Goal: Check status: Check status

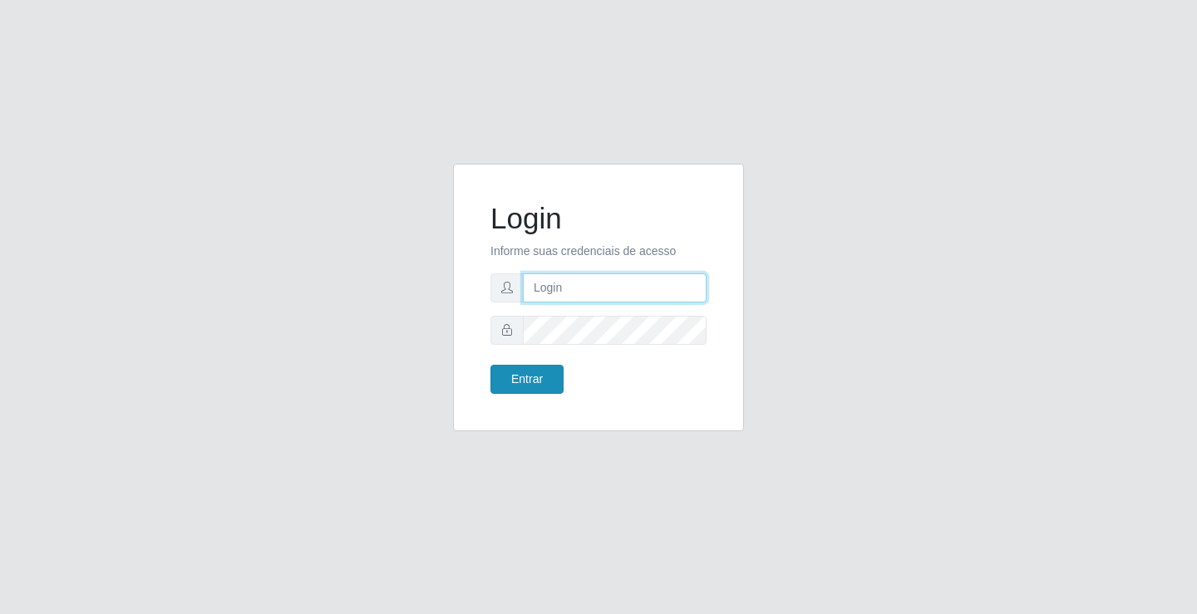
type input "[EMAIL_ADDRESS][DOMAIN_NAME]"
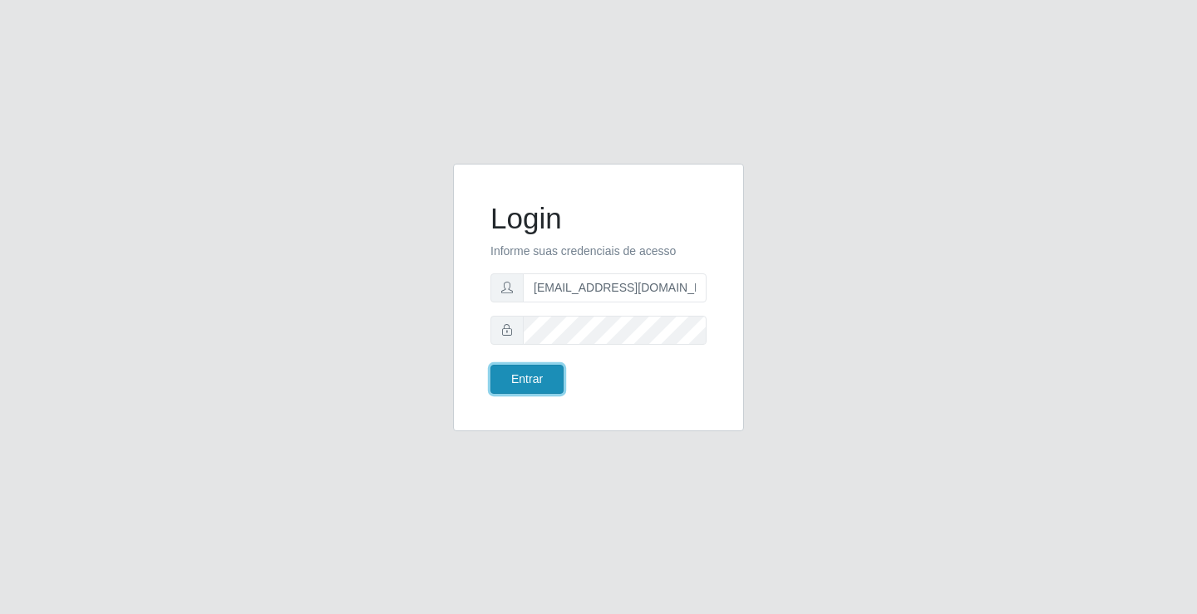
click at [547, 379] on button "Entrar" at bounding box center [526, 379] width 73 height 29
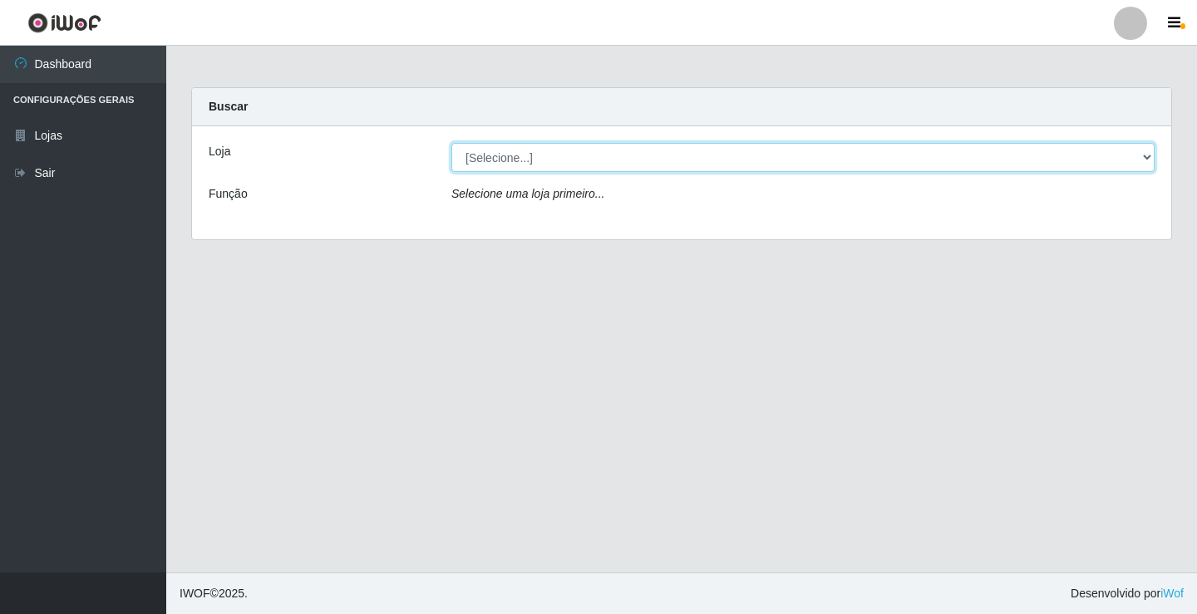
click at [501, 159] on select "[Selecione...] Rede Potiguar 4 - Extremoz" at bounding box center [802, 157] width 703 height 29
select select "78"
click at [451, 143] on select "[Selecione...] Rede Potiguar 4 - Extremoz" at bounding box center [802, 157] width 703 height 29
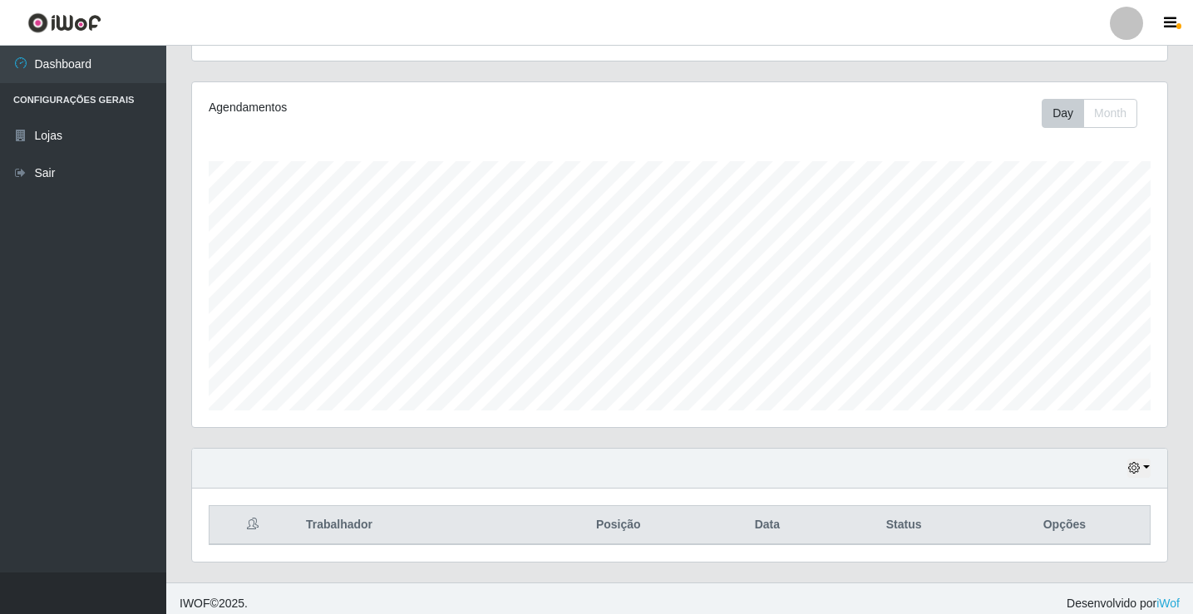
scroll to position [194, 0]
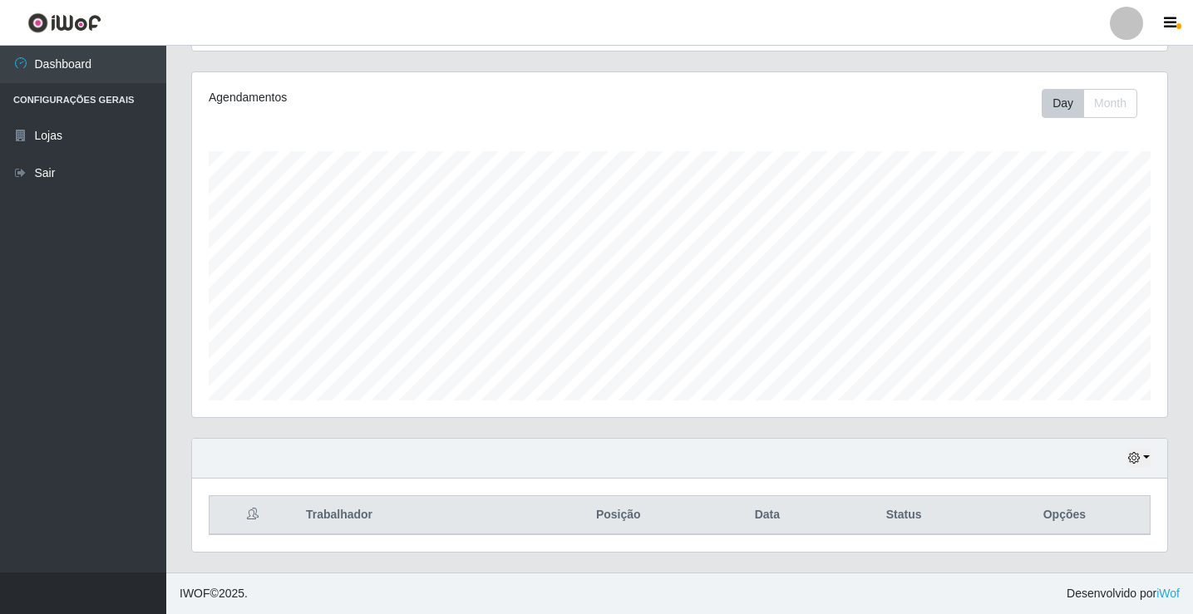
click at [1150, 453] on div "Hoje 1 dia 3 dias 1 Semana Não encerrados" at bounding box center [679, 459] width 975 height 40
click at [1134, 453] on icon "button" at bounding box center [1134, 458] width 12 height 12
click at [1101, 392] on button "1 Semana" at bounding box center [1083, 396] width 131 height 35
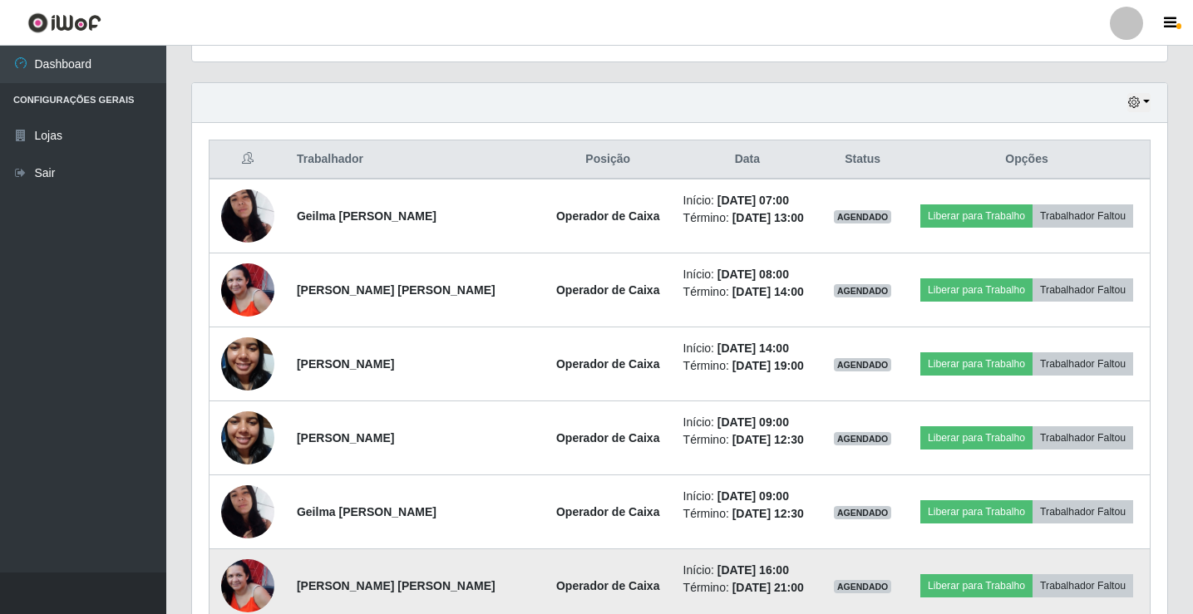
scroll to position [536, 0]
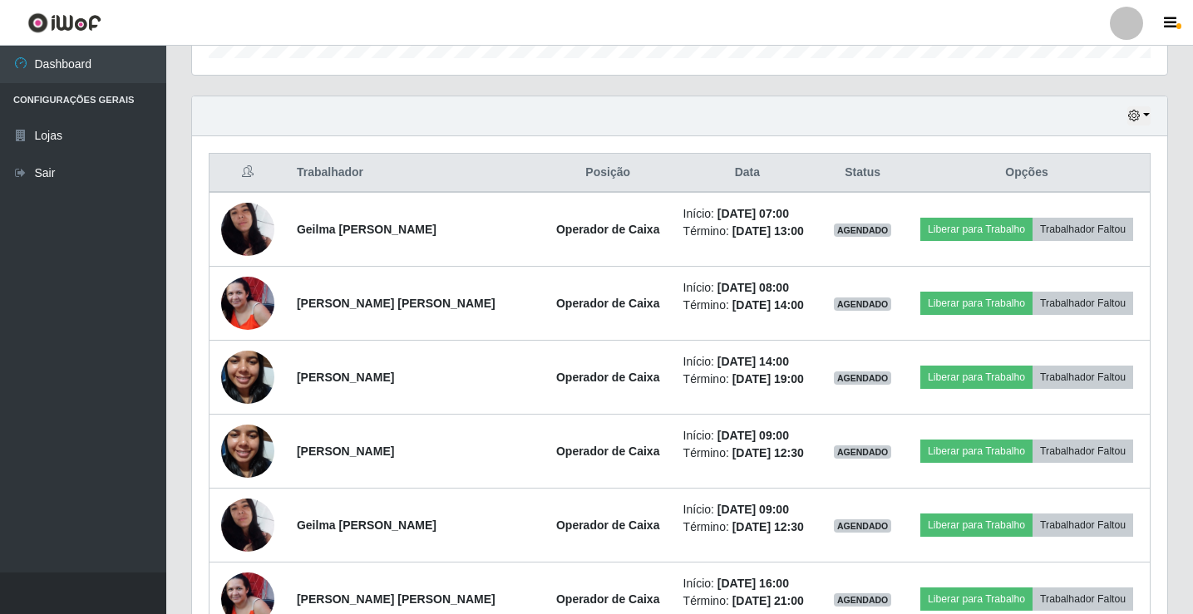
drag, startPoint x: 1151, startPoint y: 121, endPoint x: 1135, endPoint y: 108, distance: 20.1
click at [1146, 117] on div "Hoje 1 dia 3 dias 1 Semana Não encerrados" at bounding box center [679, 116] width 975 height 40
click at [1135, 108] on button "button" at bounding box center [1138, 115] width 23 height 19
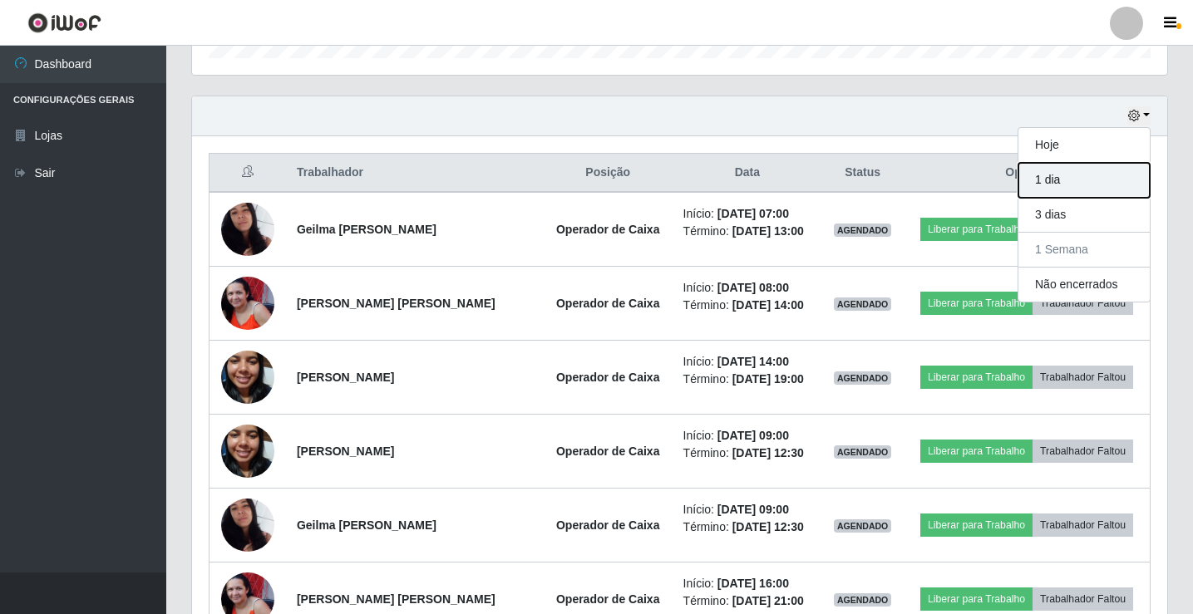
click at [1111, 175] on button "1 dia" at bounding box center [1083, 180] width 131 height 35
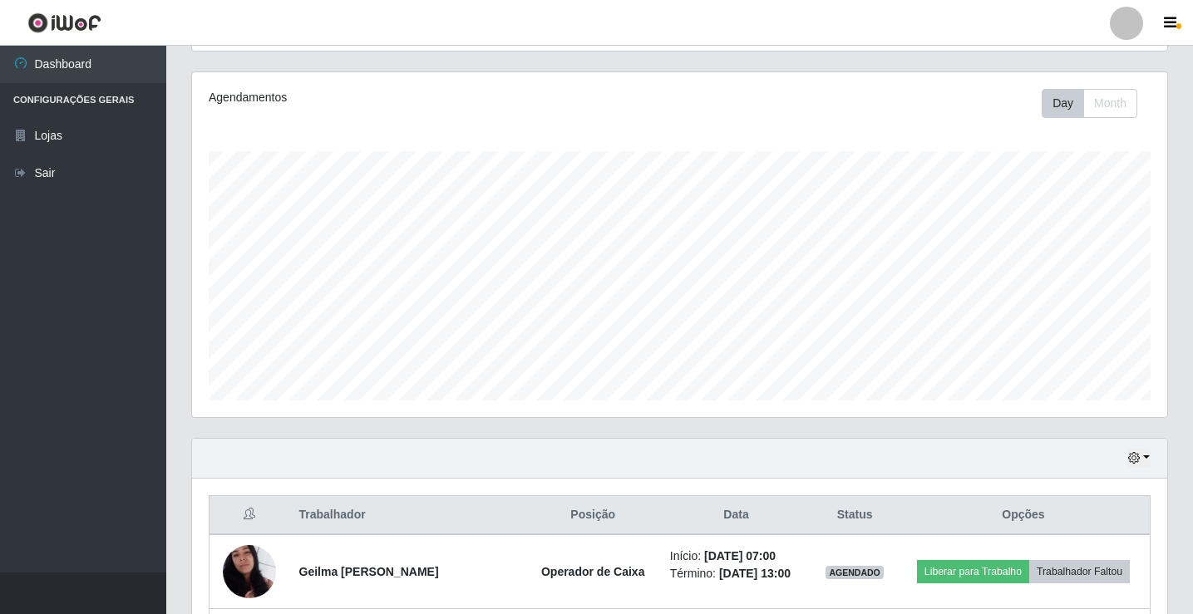
scroll to position [416, 0]
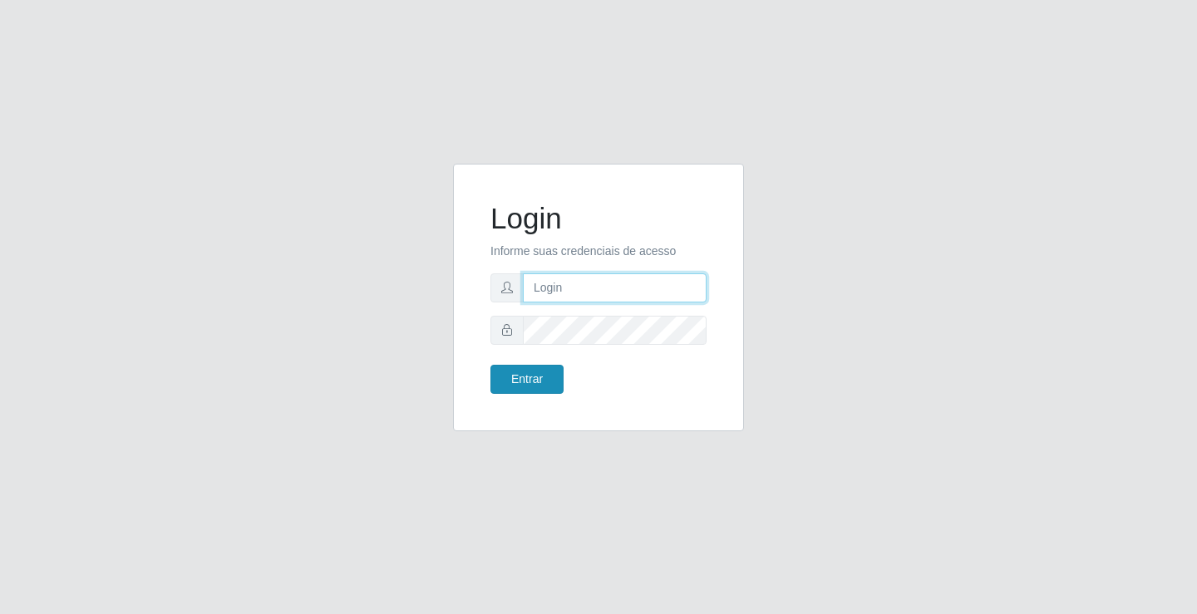
type input "[EMAIL_ADDRESS][DOMAIN_NAME]"
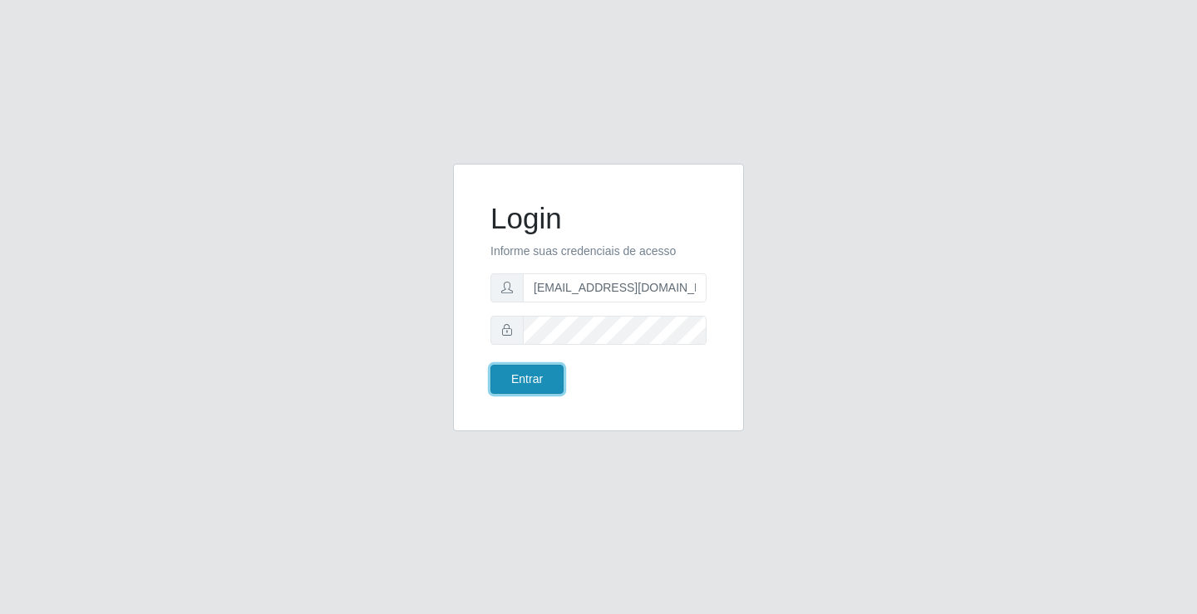
click at [519, 381] on button "Entrar" at bounding box center [526, 379] width 73 height 29
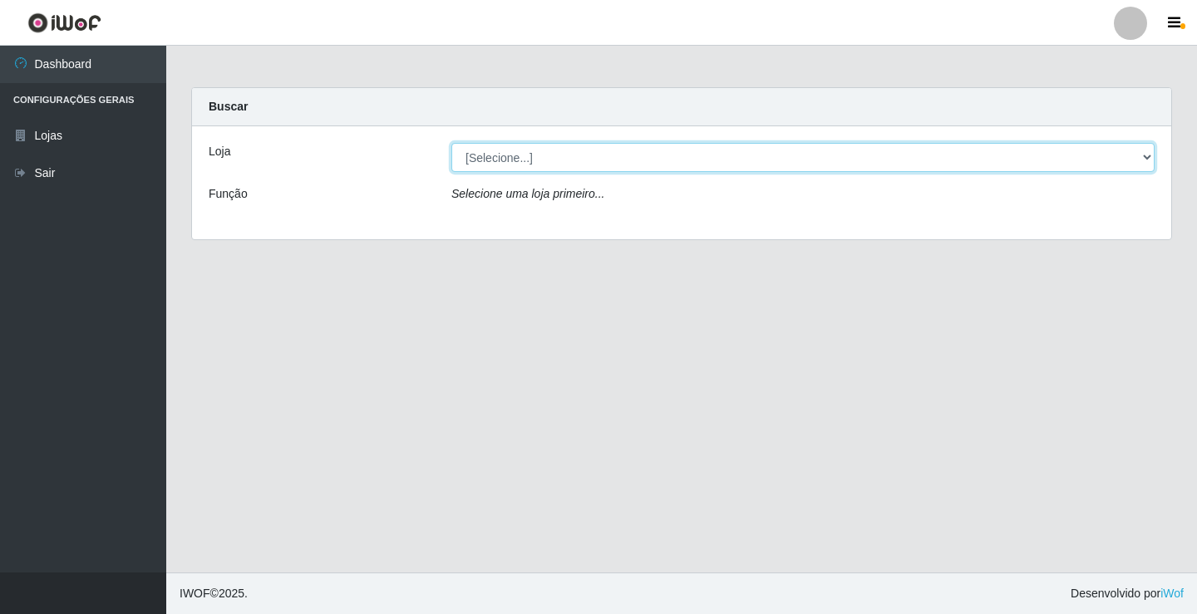
click at [553, 155] on select "[Selecione...] Rede Potiguar 4 - Extremoz" at bounding box center [802, 157] width 703 height 29
select select "78"
click at [451, 143] on select "[Selecione...] Rede Potiguar 4 - Extremoz" at bounding box center [802, 157] width 703 height 29
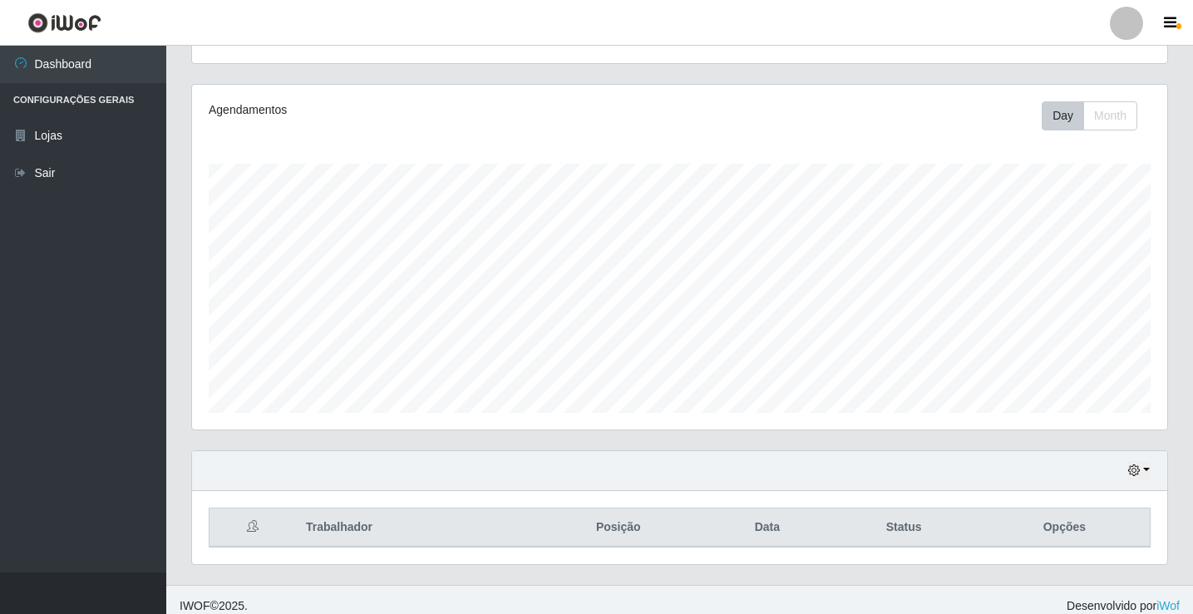
scroll to position [194, 0]
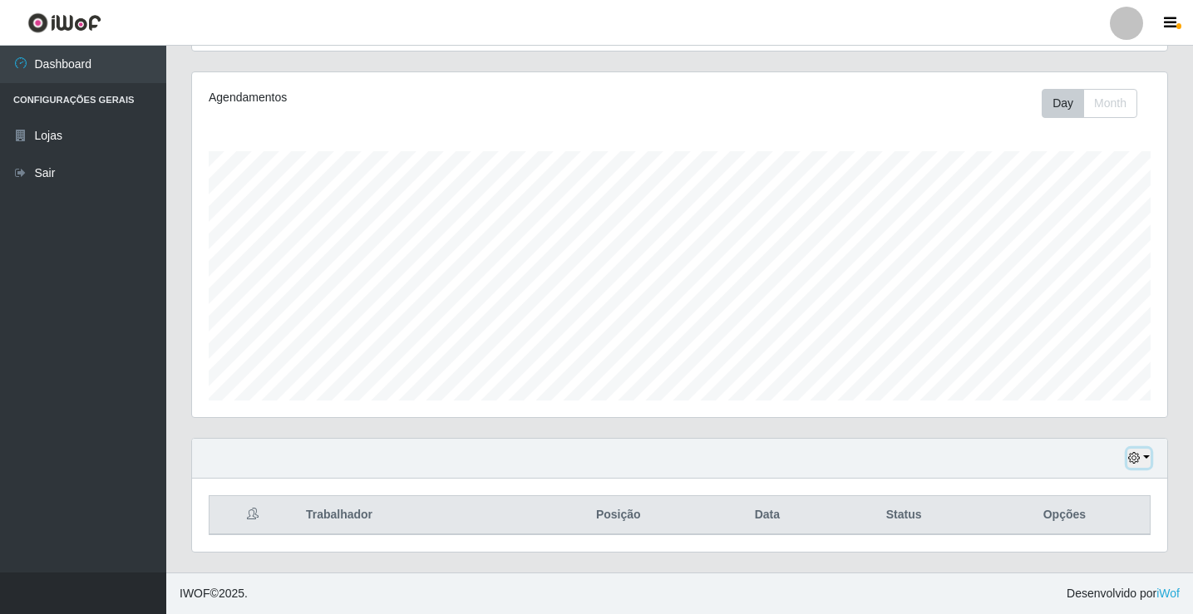
click at [1137, 457] on icon "button" at bounding box center [1134, 458] width 12 height 12
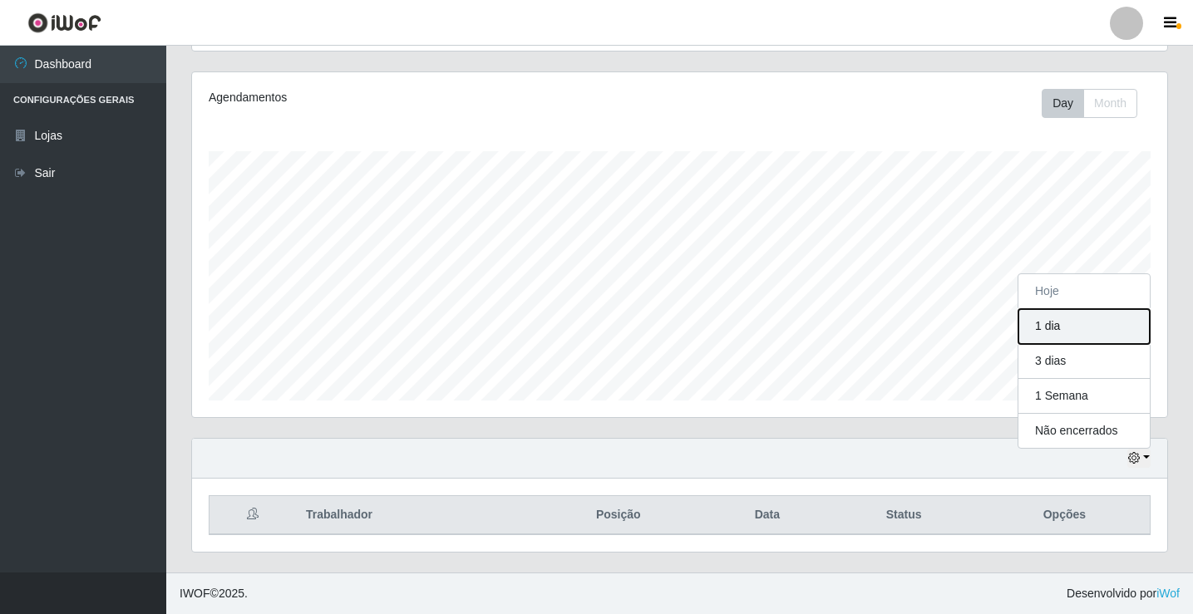
click at [1082, 339] on button "1 dia" at bounding box center [1083, 326] width 131 height 35
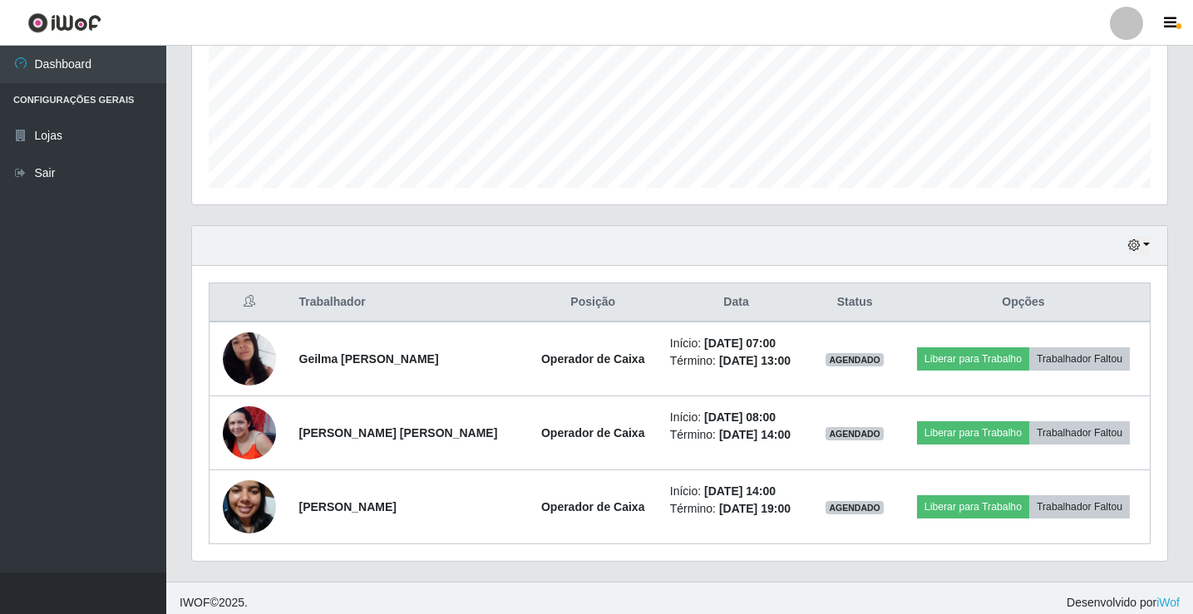
scroll to position [416, 0]
